Goal: Check status

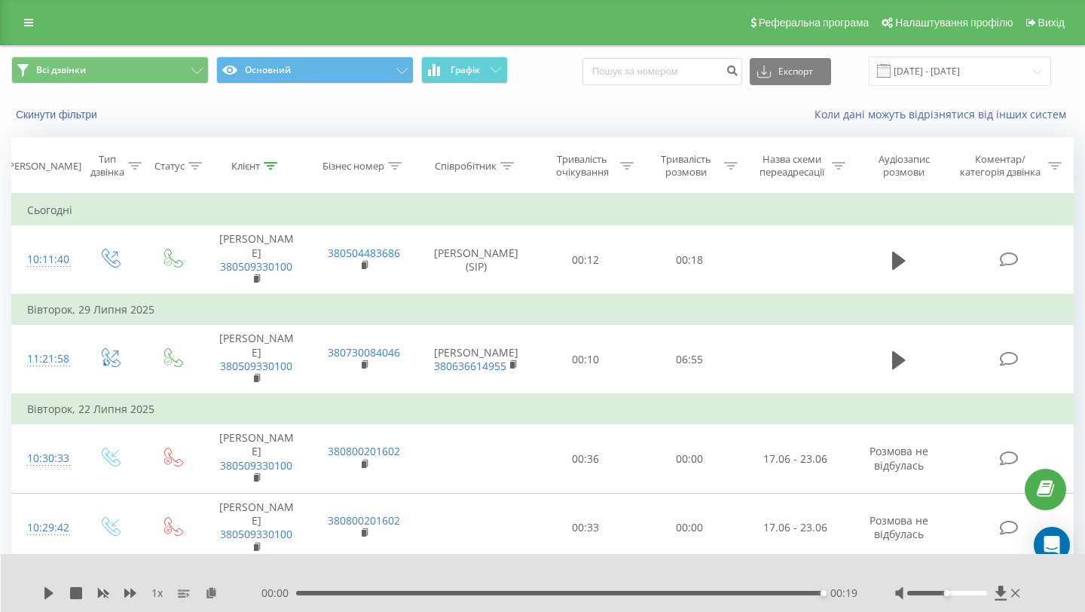
click at [650, 78] on input at bounding box center [663, 71] width 160 height 27
click at [639, 73] on input at bounding box center [663, 71] width 160 height 27
type input "0635004362"
click at [738, 69] on icon "submit" at bounding box center [732, 68] width 13 height 9
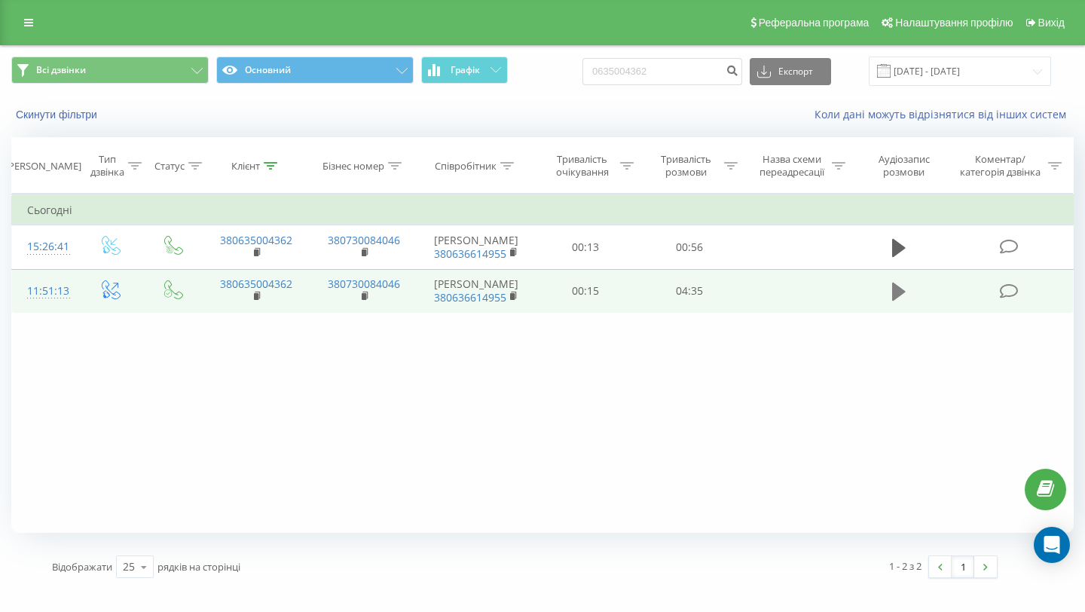
click at [900, 301] on icon at bounding box center [899, 292] width 14 height 18
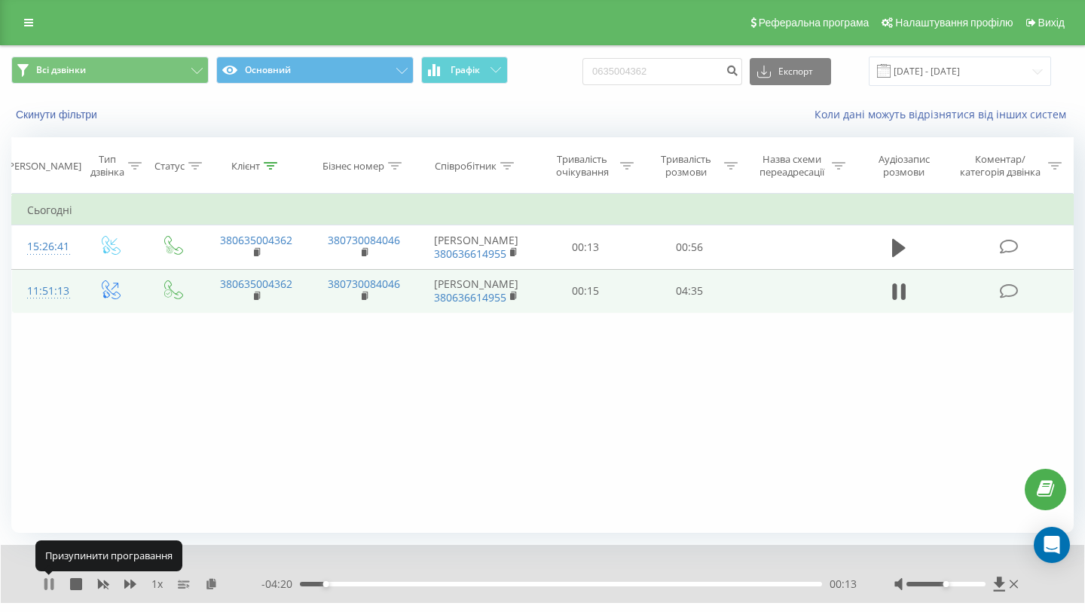
click at [49, 584] on icon at bounding box center [49, 584] width 12 height 12
